Goal: Task Accomplishment & Management: Manage account settings

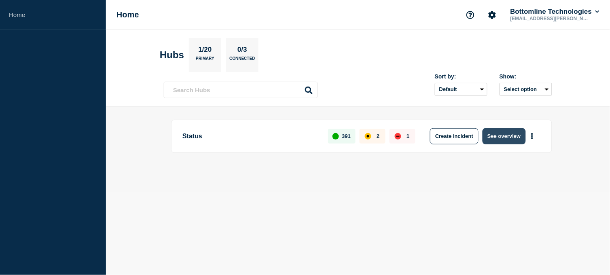
click at [499, 129] on button "See overview" at bounding box center [504, 136] width 43 height 16
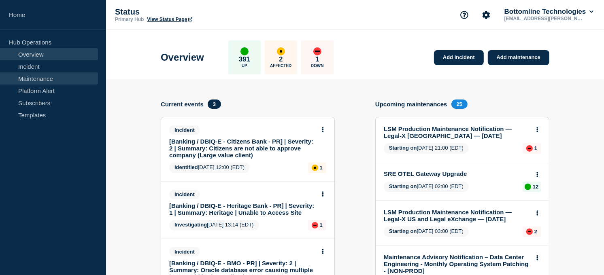
click at [39, 81] on link "Maintenance" at bounding box center [49, 78] width 98 height 12
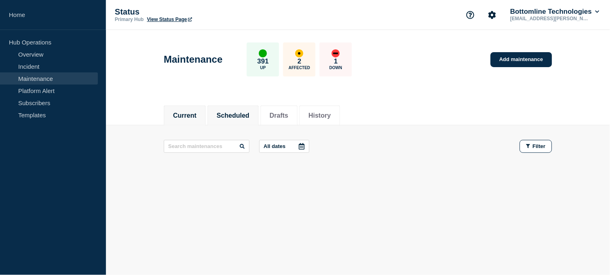
click at [250, 120] on li "Scheduled" at bounding box center [233, 116] width 51 height 20
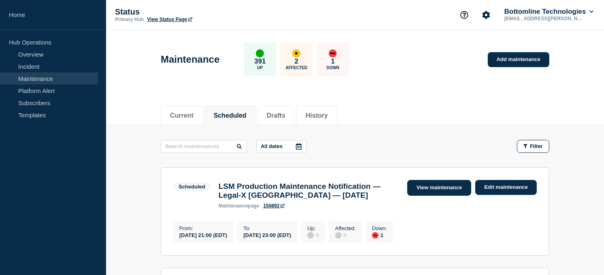
click at [432, 182] on link "View maintenance" at bounding box center [439, 188] width 64 height 16
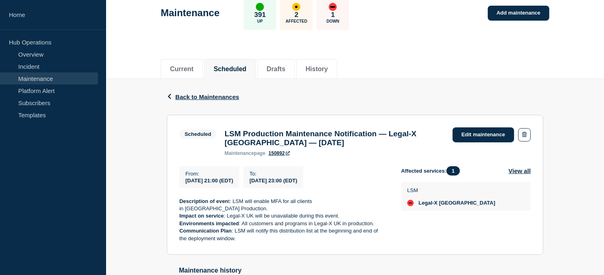
scroll to position [42, 0]
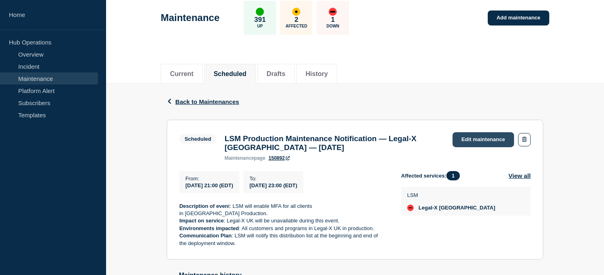
click at [471, 142] on link "Edit maintenance" at bounding box center [482, 139] width 61 height 15
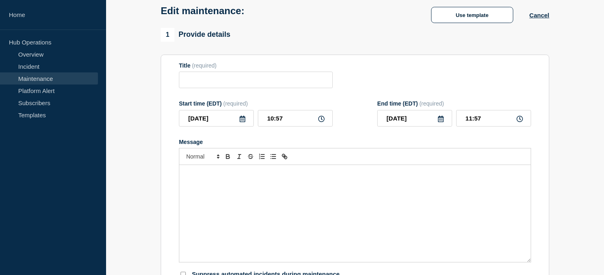
type input "LSM Production Maintenance Notification — Legal-X UK — October 14, 2025"
type input "2025-10-14"
type input "21:00"
type input "2025-10-14"
type input "23:00"
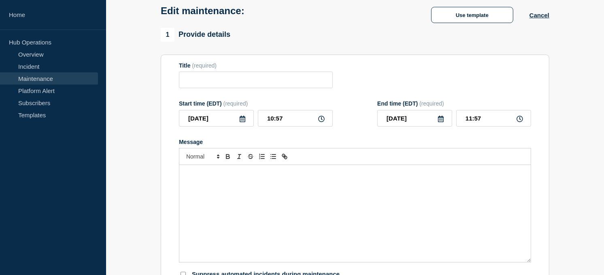
checkbox input "true"
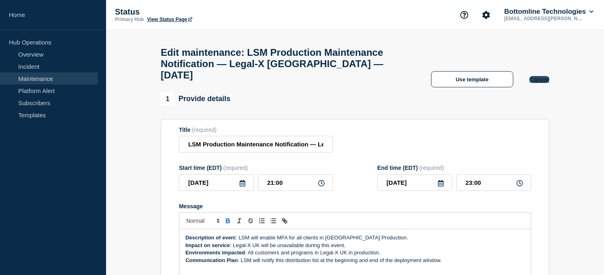
click at [544, 83] on button "Cancel" at bounding box center [539, 79] width 20 height 7
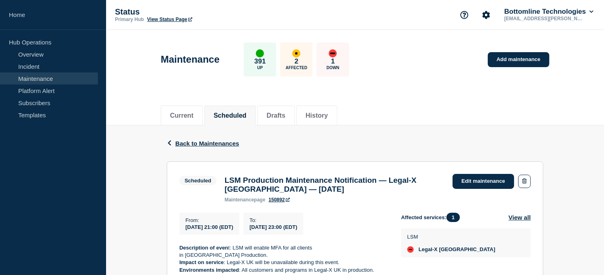
scroll to position [106, 0]
